Goal: Task Accomplishment & Management: Complete application form

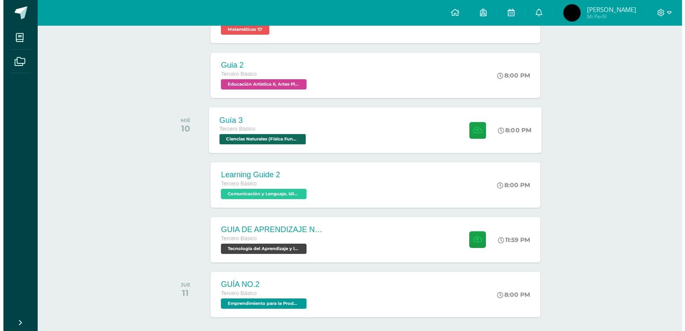
scroll to position [211, 0]
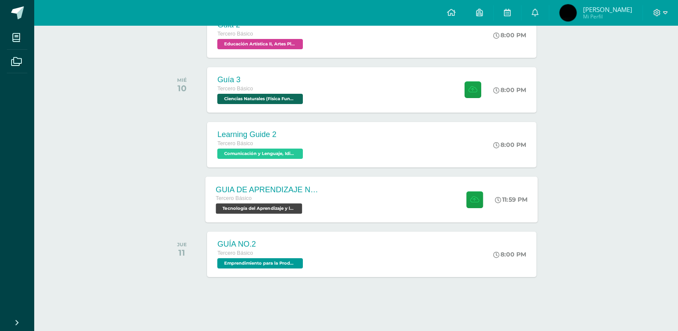
click at [317, 190] on div "GUIA DE APRENDIZAJE NO 3 / VIDEO" at bounding box center [268, 189] width 104 height 9
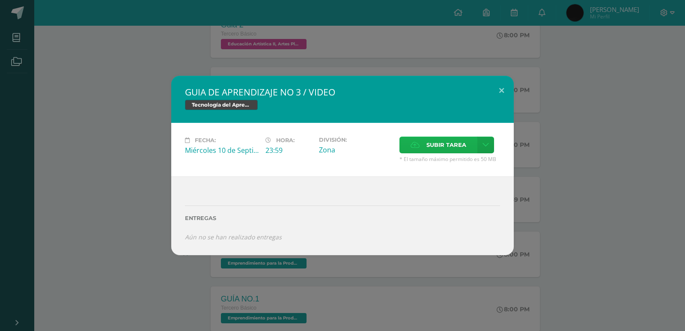
click at [431, 152] on span "Subir tarea" at bounding box center [446, 145] width 40 height 16
click at [0, 0] on input "Subir tarea" at bounding box center [0, 0] width 0 height 0
click at [481, 144] on link at bounding box center [485, 145] width 17 height 17
click at [463, 160] on span "Subir enlace" at bounding box center [449, 163] width 36 height 8
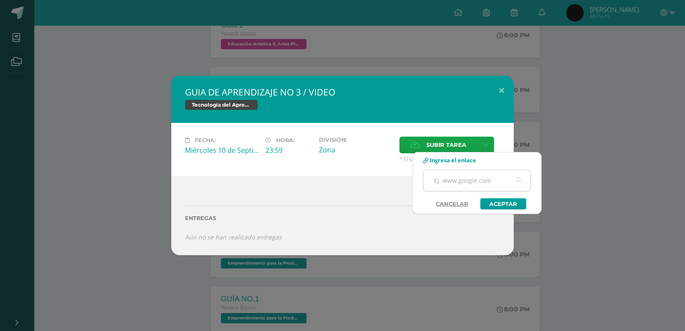
click at [447, 178] on input "text" at bounding box center [476, 180] width 107 height 21
paste input "https://youtu.be/ZCJJ8jxmgIE"
type input "https://youtu.be/ZCJJ8jxmgIE"
click at [497, 199] on link "Aceptar" at bounding box center [503, 203] width 46 height 11
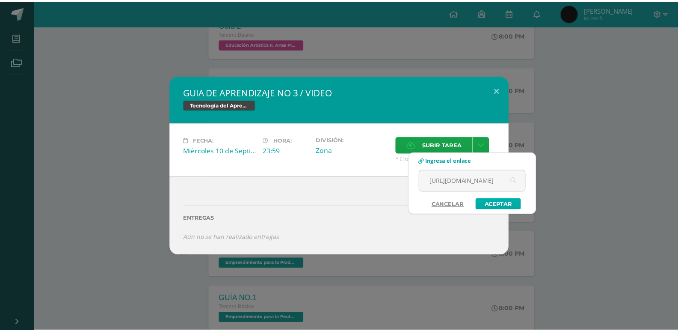
scroll to position [0, 0]
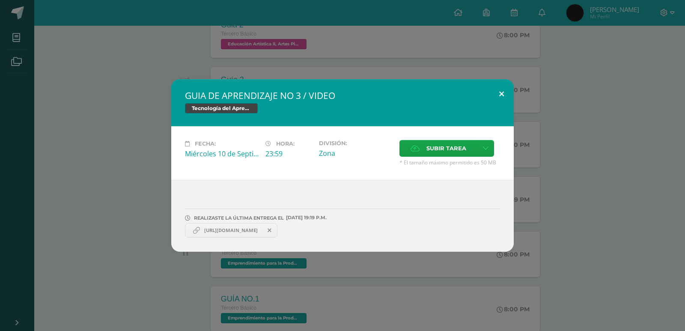
click at [493, 93] on button at bounding box center [501, 93] width 24 height 29
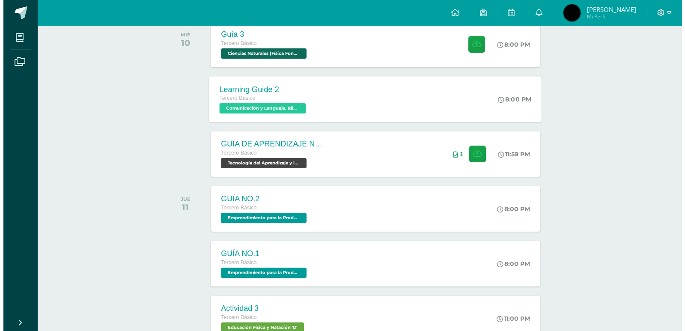
scroll to position [86, 0]
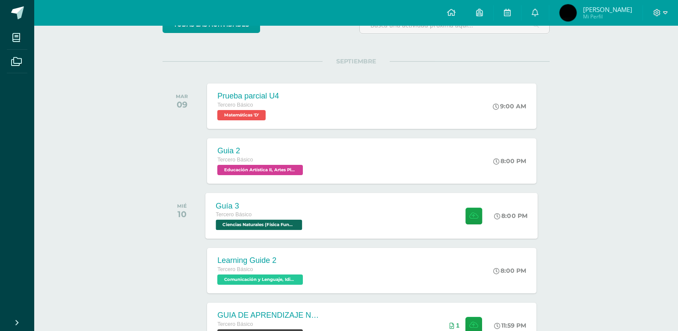
click at [237, 214] on span "Tercero Básico" at bounding box center [234, 214] width 36 height 6
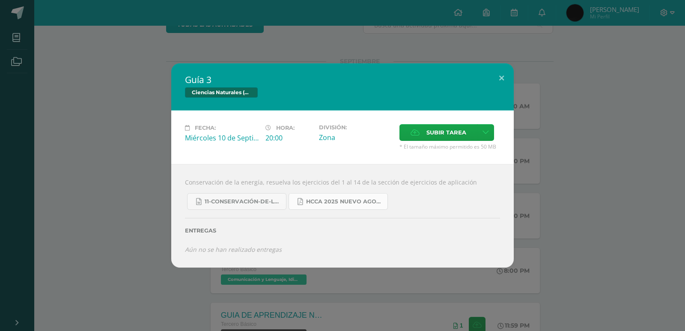
click at [332, 200] on span "HCCA 2025 nuevo agosto fisica fundamental.pdf" at bounding box center [344, 201] width 77 height 7
click at [249, 200] on span "11-Conservación-de-la-Energía.doc" at bounding box center [243, 201] width 77 height 7
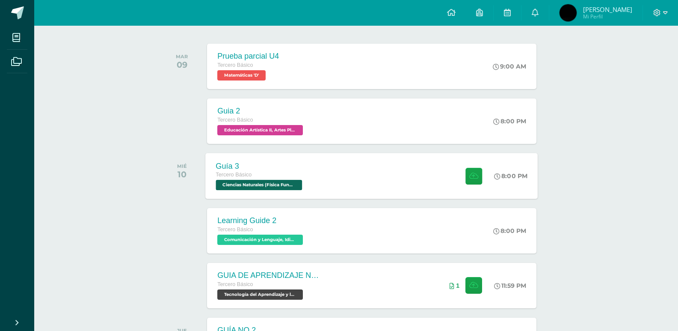
scroll to position [128, 0]
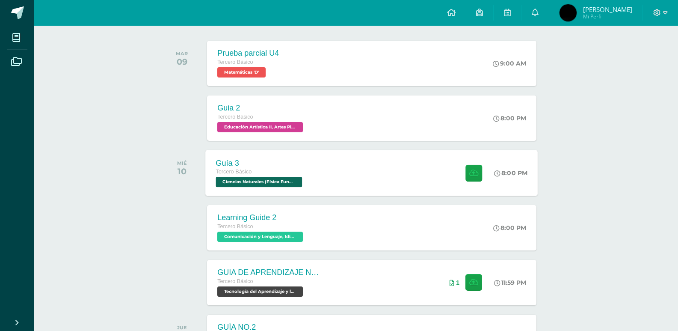
click at [282, 175] on div "Tercero Básico" at bounding box center [260, 171] width 89 height 9
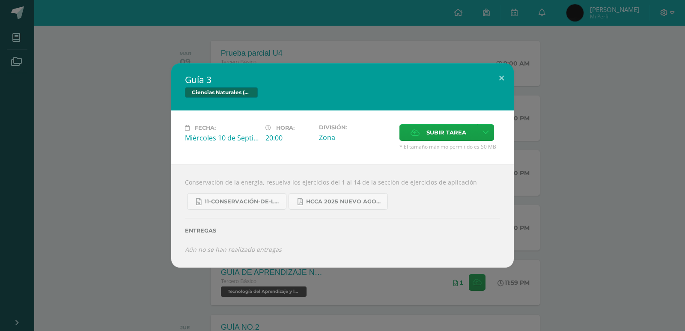
drag, startPoint x: 471, startPoint y: 186, endPoint x: 178, endPoint y: 181, distance: 292.8
click at [178, 181] on div "Conservación de la energía, resuelva los ejercicios del 1 al 14 de la sección d…" at bounding box center [342, 215] width 342 height 103
copy div "Conservación de la energía, resuelva los ejercicios del 1 al 14 de la sección d…"
click at [402, 97] on div "Ciencias Naturales (Física Fundamental)" at bounding box center [342, 93] width 315 height 12
click at [503, 79] on button at bounding box center [501, 77] width 24 height 29
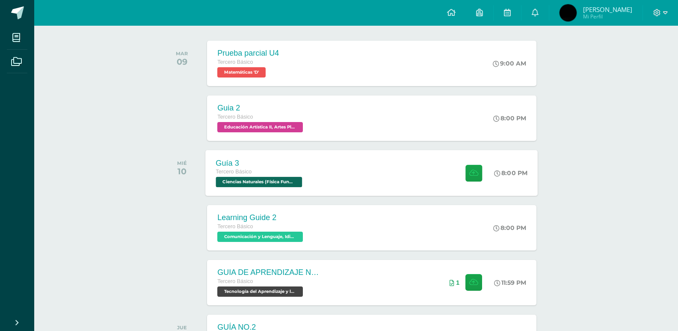
click at [273, 189] on div "Guía 3 Tercero Básico Ciencias Naturales (Física Fundamental) 'D'" at bounding box center [260, 173] width 109 height 46
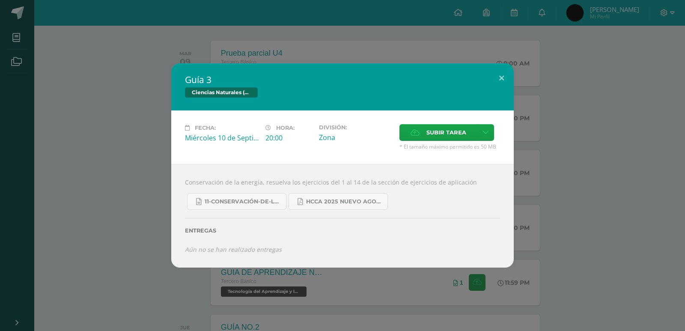
drag, startPoint x: 469, startPoint y: 179, endPoint x: 167, endPoint y: 184, distance: 301.3
click at [167, 184] on div "Guía 3 Ciencias Naturales (Física Fundamental) Fecha: Miércoles 10 de Septiembr…" at bounding box center [342, 165] width 678 height 204
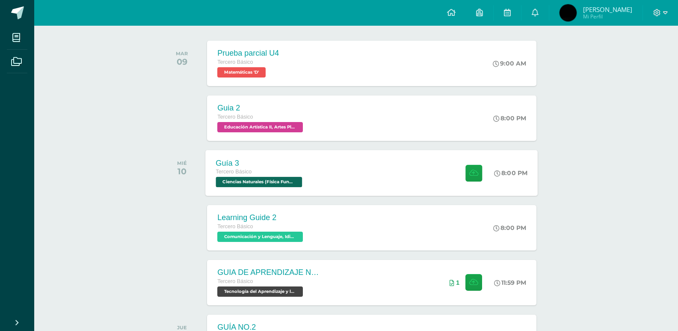
click at [279, 173] on div "Tercero Básico" at bounding box center [260, 171] width 89 height 9
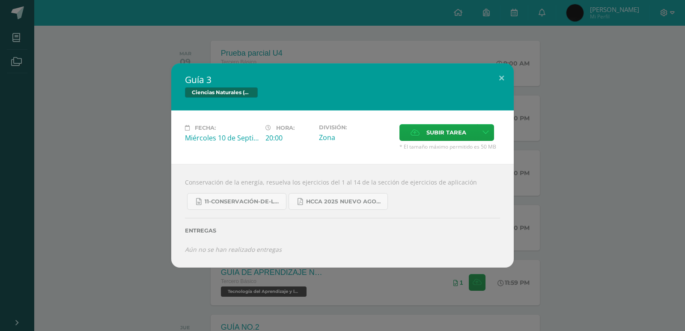
drag, startPoint x: 469, startPoint y: 181, endPoint x: 156, endPoint y: 182, distance: 313.3
click at [157, 182] on div "Guía 3 Ciencias Naturales (Física Fundamental) Fecha: Miércoles 10 de Septiembr…" at bounding box center [342, 165] width 678 height 204
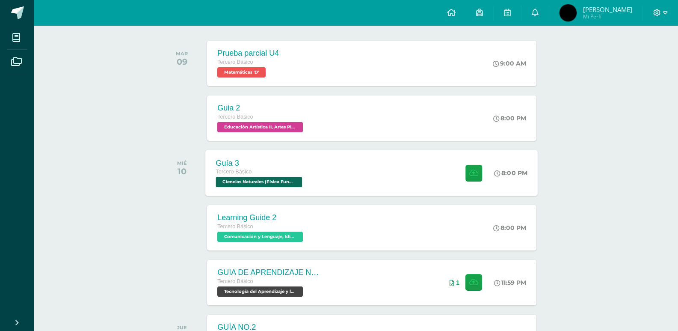
click at [384, 186] on div "Guía 3 Tercero Básico Ciencias Naturales (Física Fundamental) 'D' 8:00 PM Guía …" at bounding box center [372, 173] width 333 height 46
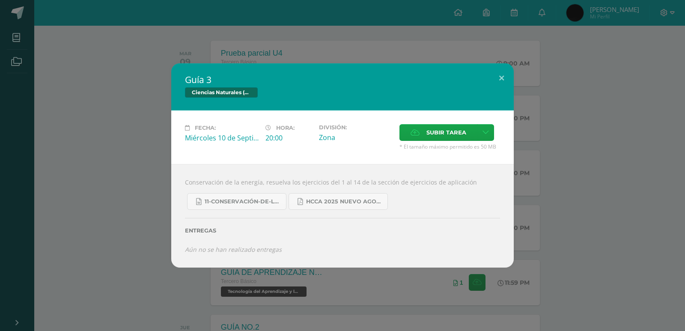
drag, startPoint x: 477, startPoint y: 184, endPoint x: 158, endPoint y: 184, distance: 319.2
click at [158, 184] on div "Guía 3 Ciencias Naturales (Física Fundamental) Fecha: Miércoles 10 de Septiembr…" at bounding box center [342, 165] width 678 height 204
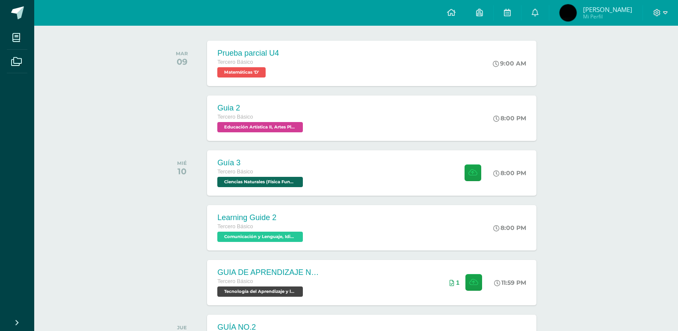
click at [405, 175] on div "Guía 3 Tercero Básico Ciencias Naturales (Física Fundamental) 'D' 8:00 PM" at bounding box center [371, 172] width 329 height 45
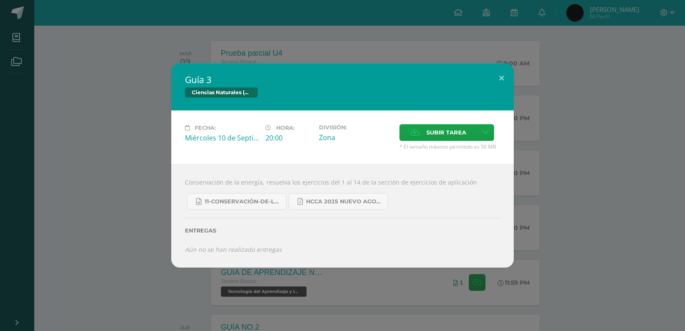
drag, startPoint x: 469, startPoint y: 178, endPoint x: 187, endPoint y: 182, distance: 282.5
click at [187, 182] on div "Conservación de la energía, resuelva los ejercicios del 1 al 14 de la sección d…" at bounding box center [342, 215] width 342 height 103
copy div "Conservación de la energía, resuelva los ejercicios del 1 al 14 de la sección d…"
click at [503, 76] on button at bounding box center [501, 77] width 24 height 29
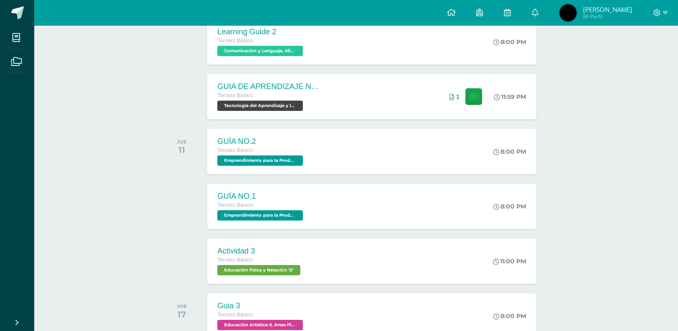
scroll to position [385, 0]
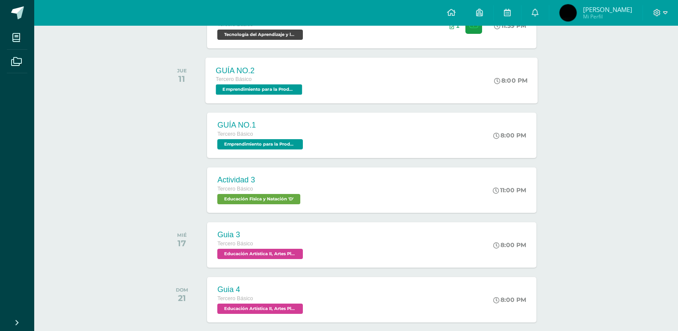
click at [299, 95] on div "GUÍA NO.2 Tercero Básico Emprendimiento para la Productividad 'D'" at bounding box center [260, 80] width 109 height 46
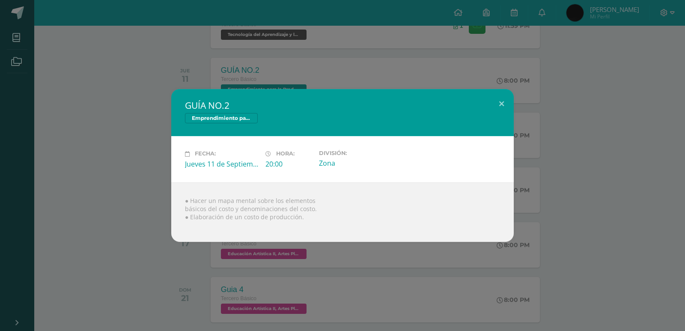
drag, startPoint x: 206, startPoint y: 128, endPoint x: 150, endPoint y: 143, distance: 58.1
click at [150, 143] on div "GUÍA NO.2 Emprendimiento para la Productividad Fecha: Jueves 11 de Septiembre H…" at bounding box center [342, 165] width 678 height 152
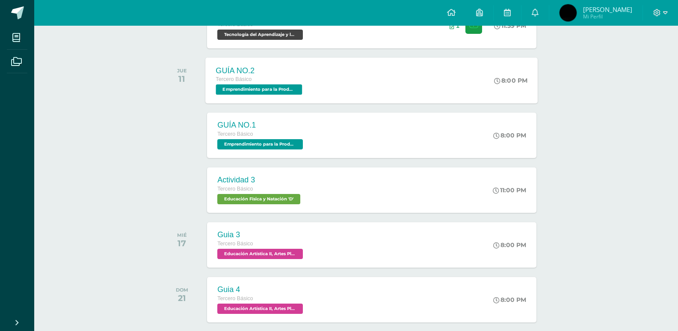
click at [312, 78] on div "GUÍA NO.2 Tercero Básico Emprendimiento para la Productividad 'D'" at bounding box center [260, 80] width 109 height 46
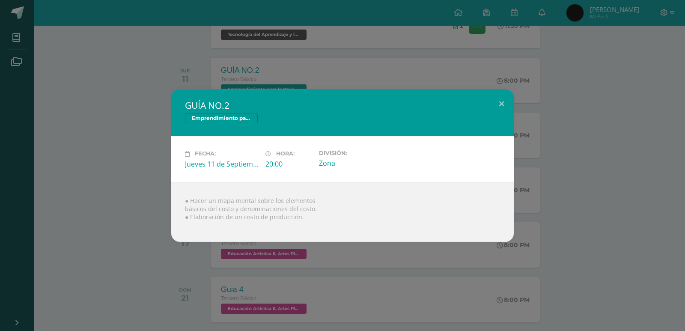
click at [164, 168] on div "GUÍA NO.2 Emprendimiento para la Productividad Fecha: Jueves 11 de Septiembre H…" at bounding box center [342, 165] width 678 height 152
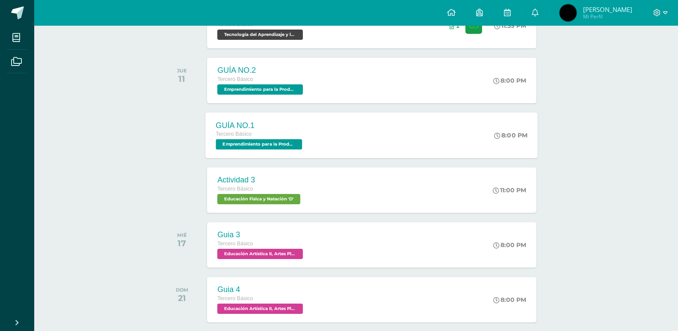
click at [245, 154] on div "GUÍA NO.1 Tercero Básico Emprendimiento para la Productividad 'D'" at bounding box center [260, 135] width 109 height 46
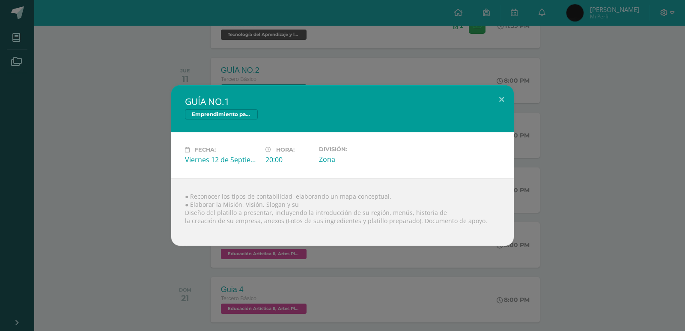
click at [145, 182] on div "GUÍA NO.1 Emprendimiento para la Productividad Fecha: Viernes 12 de Septiembre …" at bounding box center [342, 165] width 678 height 160
